Goal: Find specific page/section: Find specific page/section

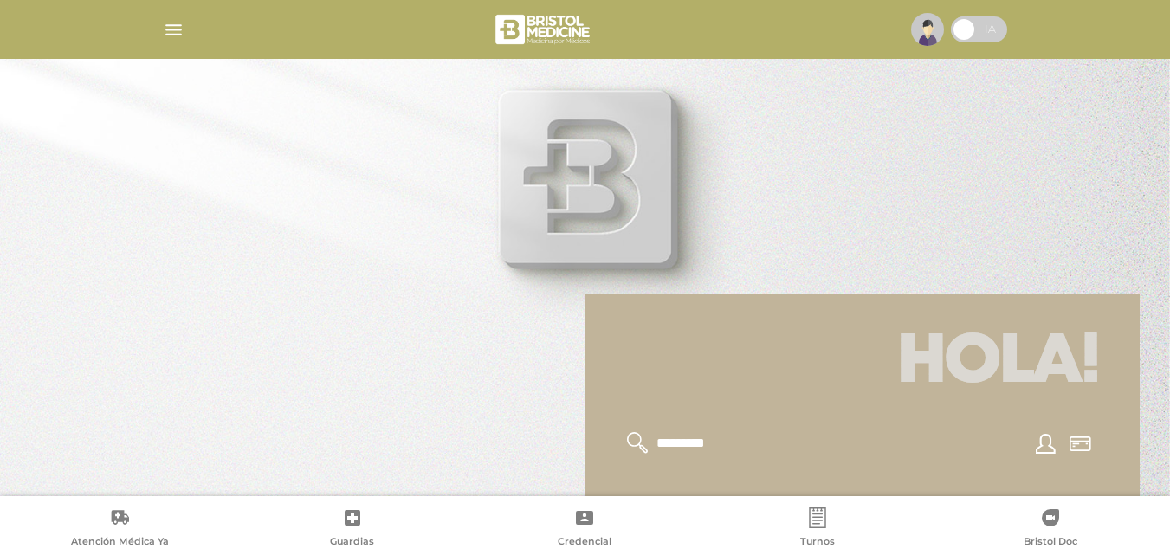
click at [173, 29] on img "button" at bounding box center [174, 30] width 22 height 22
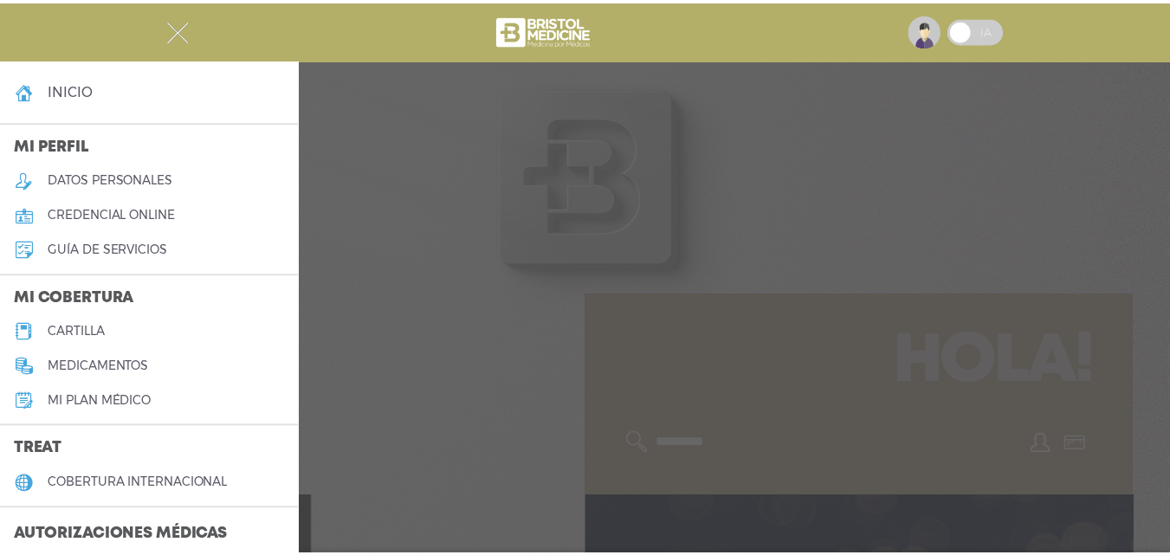
scroll to position [87, 0]
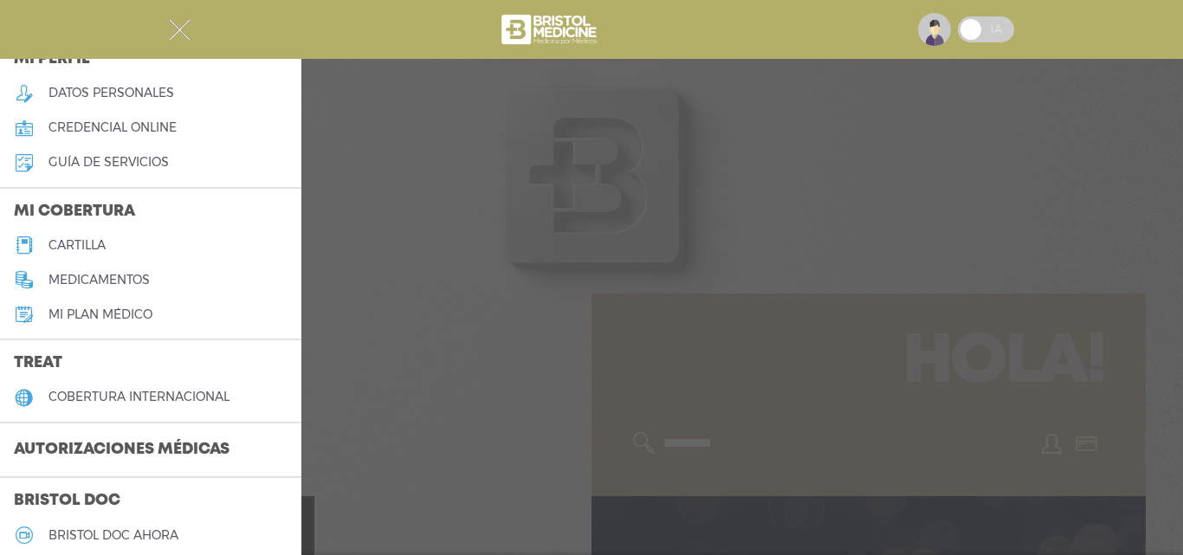
click at [181, 440] on h3 "Autorizaciones médicas" at bounding box center [121, 450] width 243 height 33
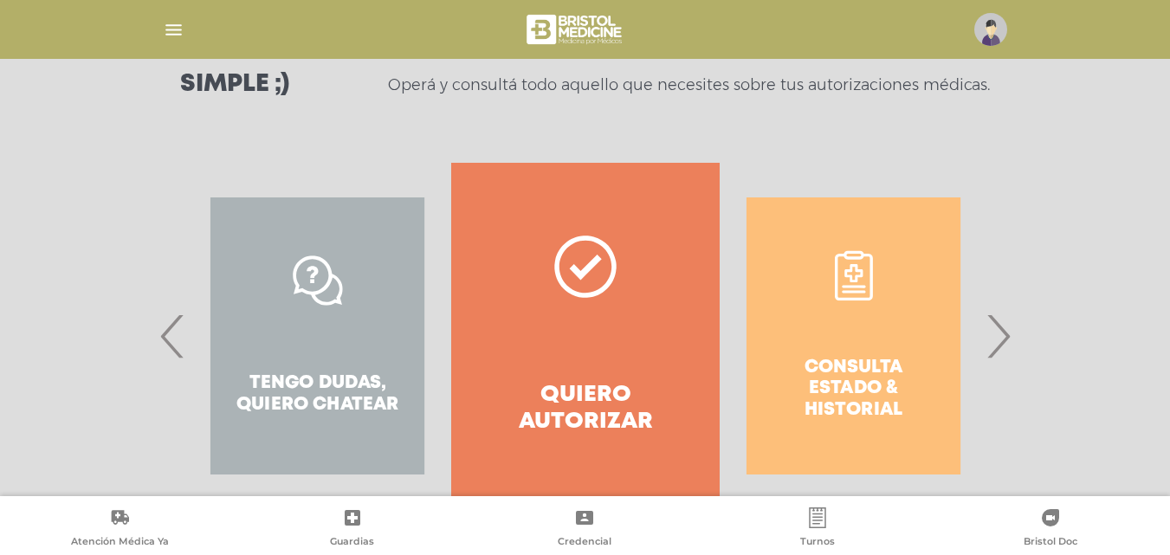
scroll to position [314, 0]
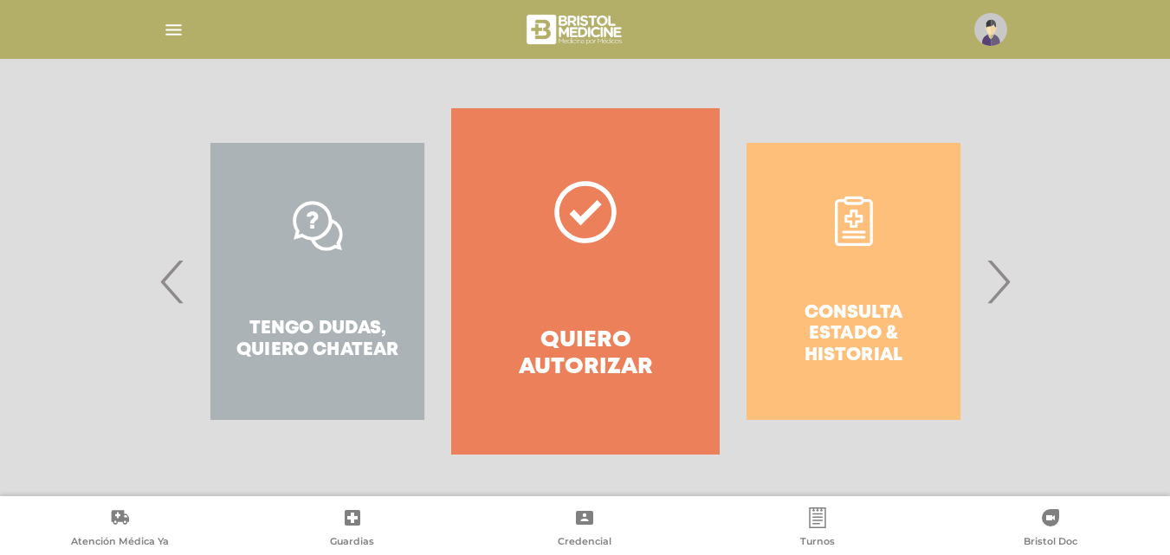
click at [592, 223] on icon at bounding box center [585, 212] width 62 height 62
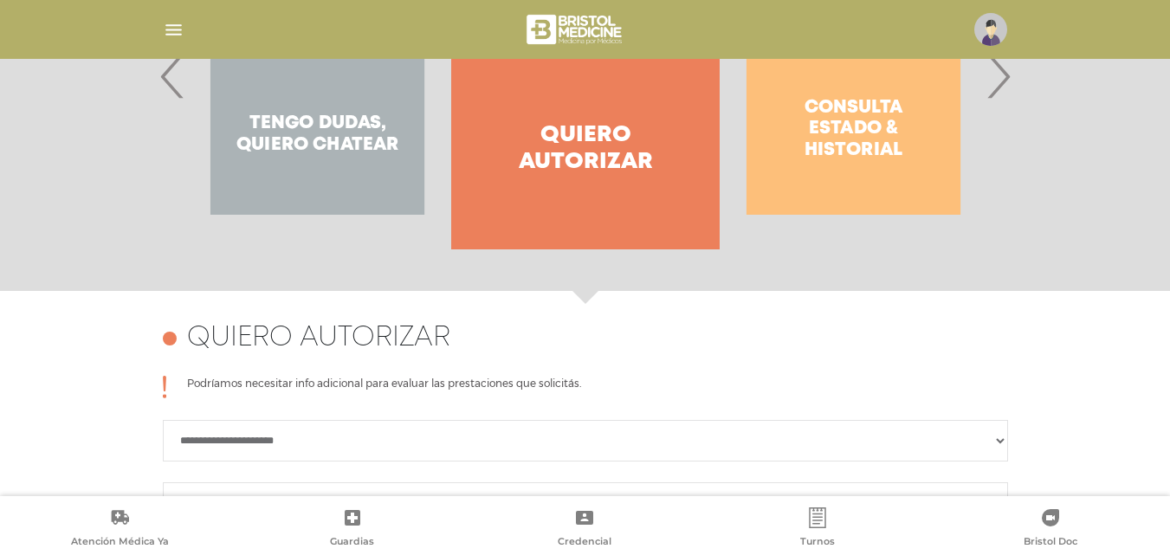
scroll to position [779, 0]
